Goal: Task Accomplishment & Management: Manage account settings

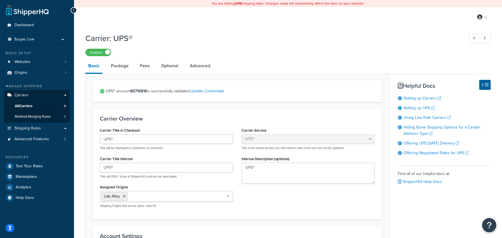
select select "ups"
click at [28, 104] on span "All Carriers" at bounding box center [24, 106] width 18 height 5
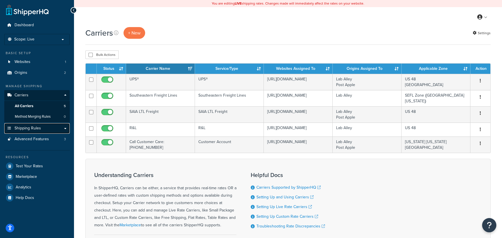
click at [26, 128] on span "Shipping Rules" at bounding box center [28, 128] width 26 height 5
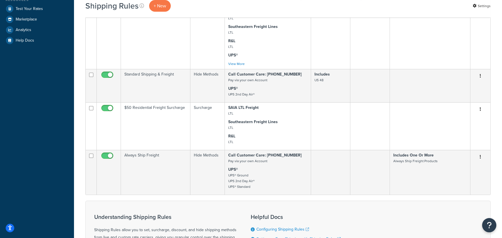
scroll to position [190, 0]
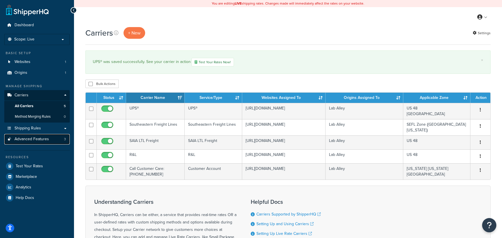
click at [35, 137] on span "Advanced Features" at bounding box center [32, 139] width 34 height 5
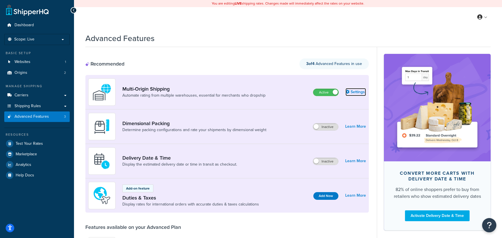
click at [353, 92] on link "Settings" at bounding box center [356, 92] width 21 height 8
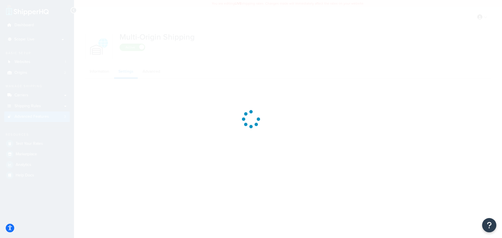
select select "false"
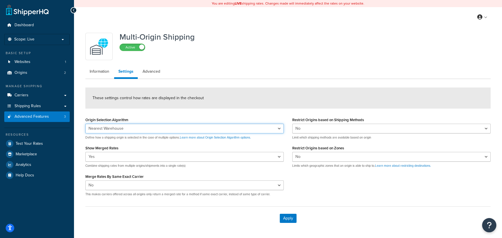
click at [281, 128] on select "Nearest Warehouse Fewest Warehouses" at bounding box center [184, 129] width 198 height 10
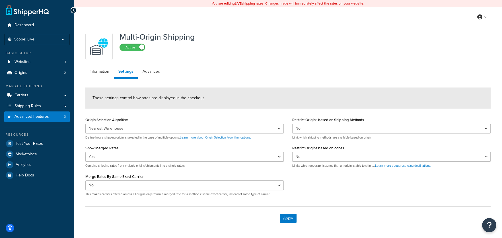
click at [330, 105] on div "These settings control how rates are displayed in the checkout" at bounding box center [287, 97] width 405 height 21
click at [309, 154] on select "Yes No" at bounding box center [391, 157] width 198 height 10
click at [244, 98] on div "These settings control how rates are displayed in the checkout" at bounding box center [287, 97] width 405 height 21
